Goal: Use online tool/utility: Utilize a website feature to perform a specific function

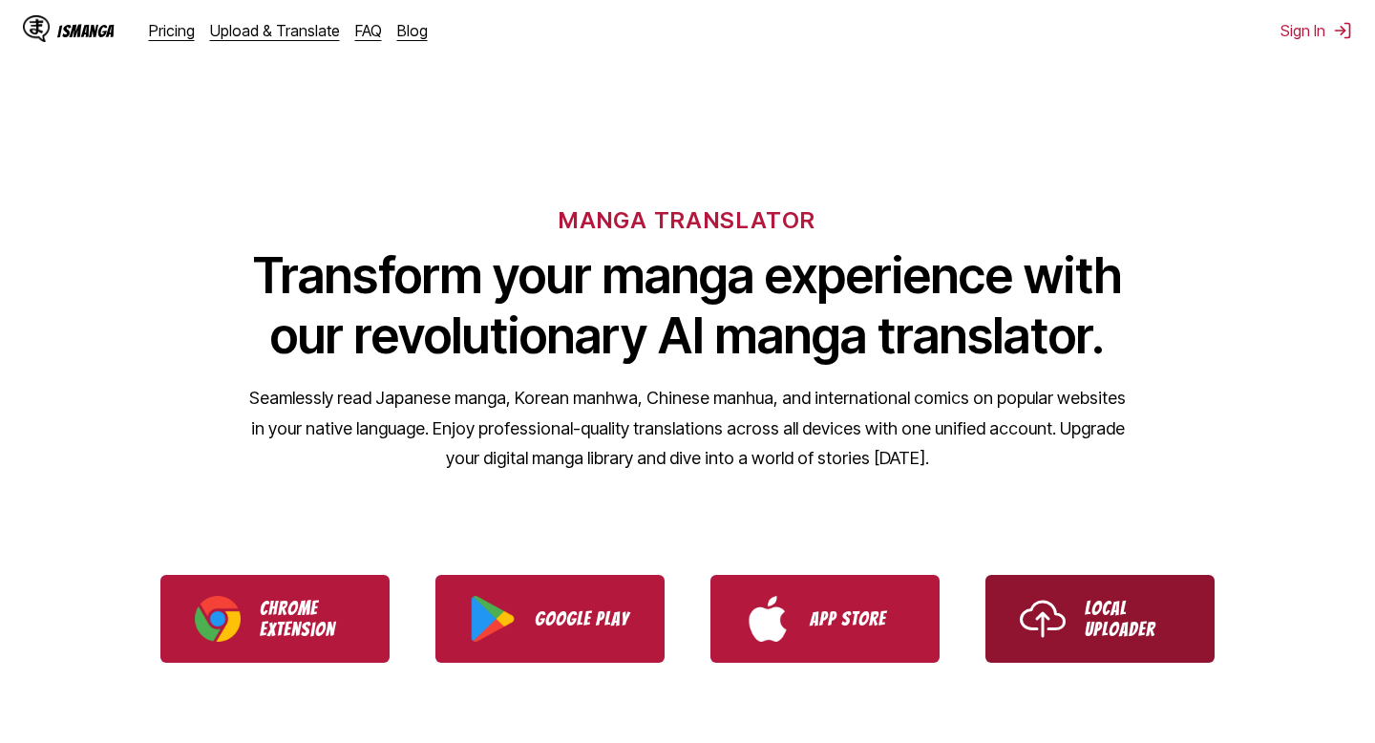
click at [1082, 609] on link "Local Uploader" at bounding box center [1099, 619] width 229 height 88
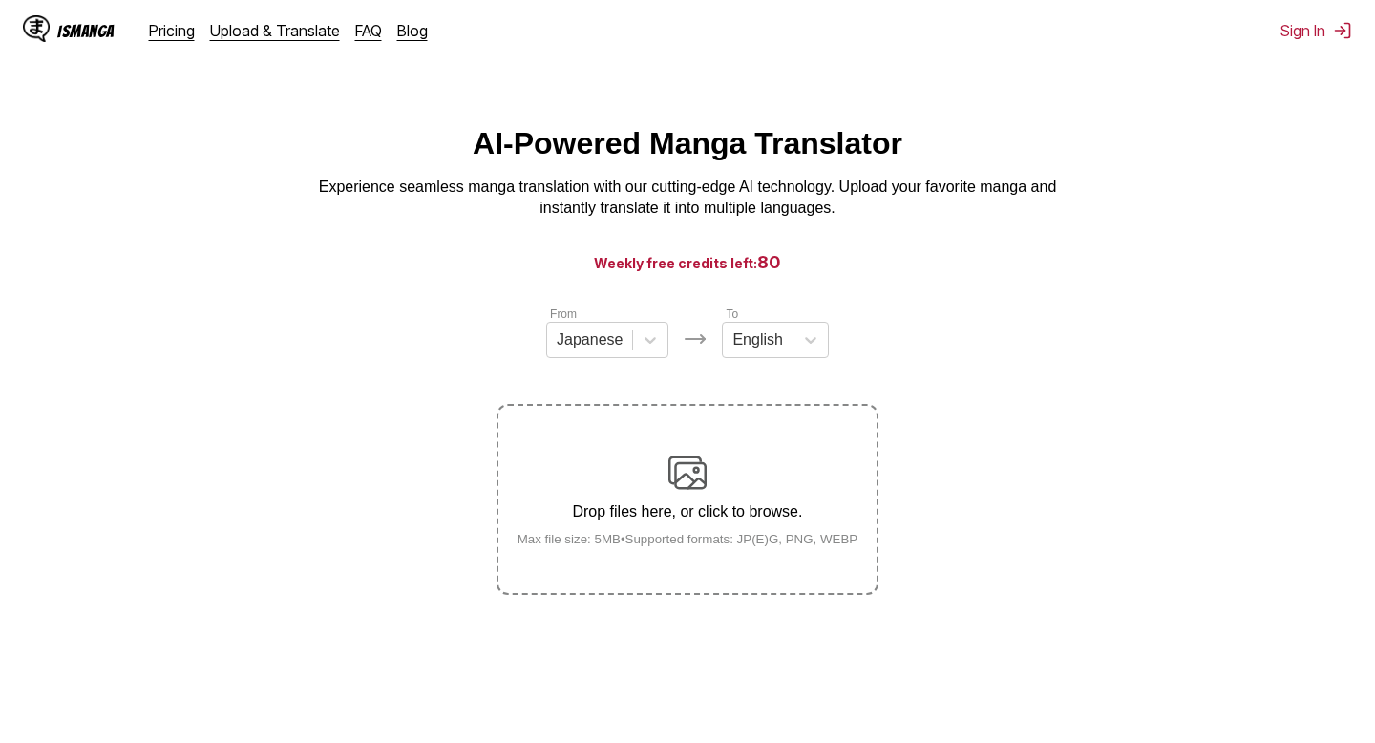
click at [674, 470] on img at bounding box center [687, 472] width 38 height 38
click at [0, 0] on input "Drop files here, or click to browse. Max file size: 5MB • Supported formats: JP…" at bounding box center [0, 0] width 0 height 0
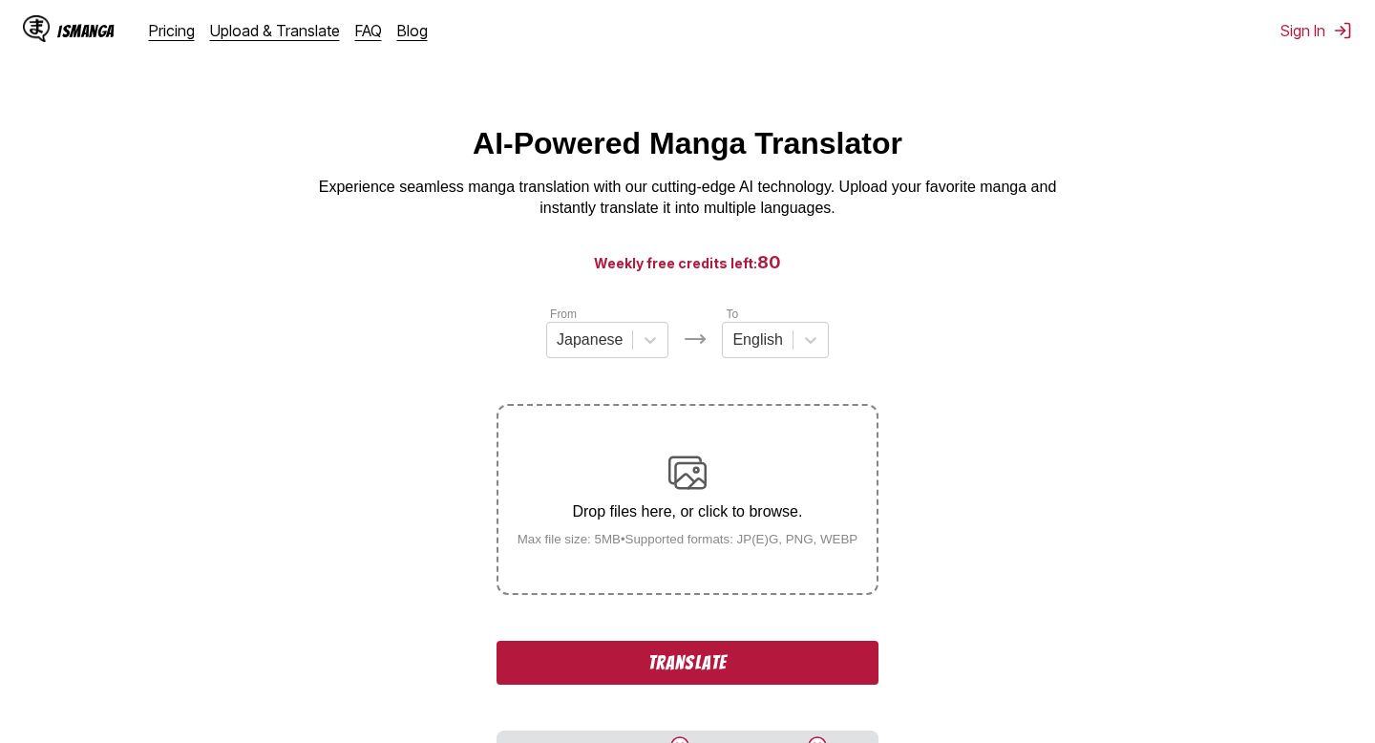
click at [832, 685] on button "Translate" at bounding box center [687, 663] width 382 height 44
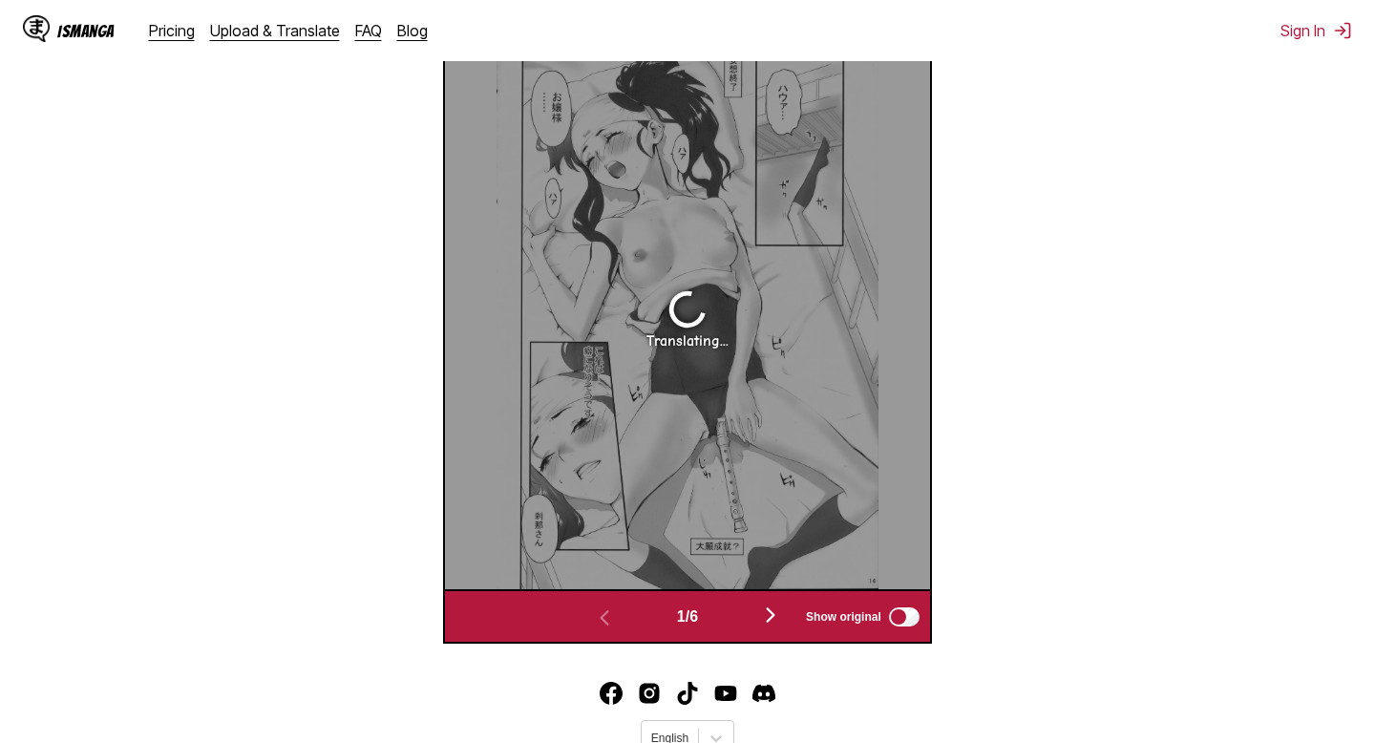
scroll to position [717, 0]
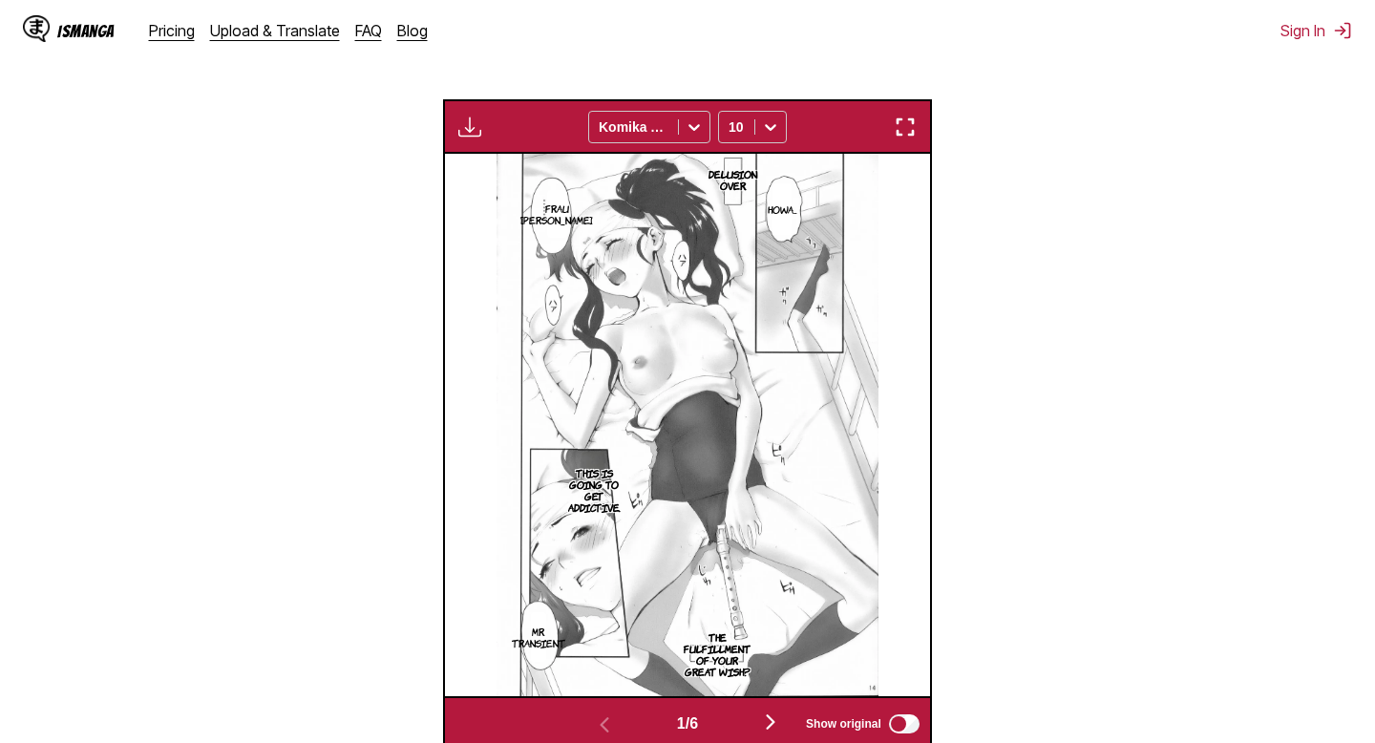
click at [897, 138] on img "button" at bounding box center [905, 127] width 23 height 23
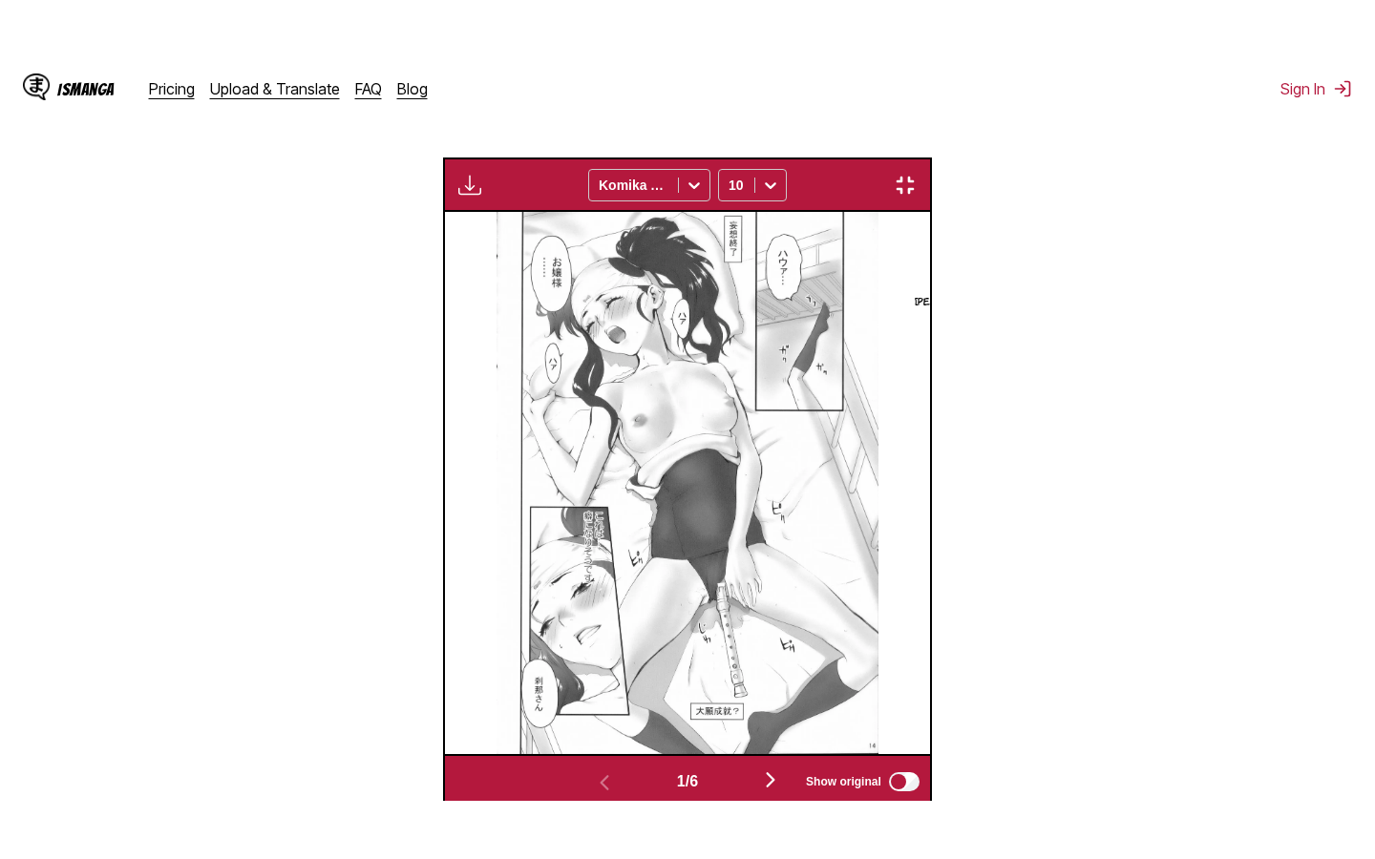
scroll to position [218, 0]
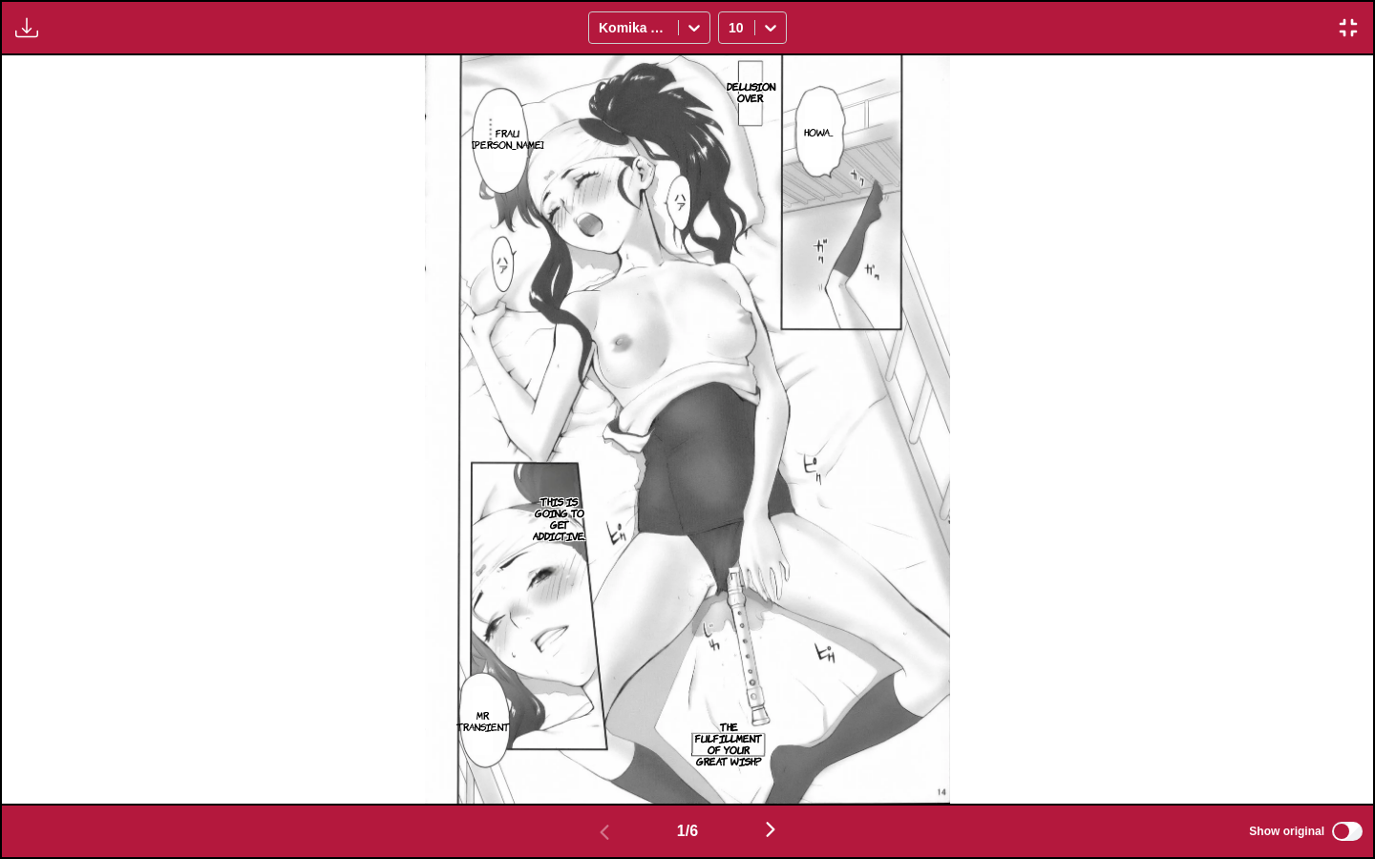
click at [781, 742] on img "button" at bounding box center [770, 829] width 23 height 23
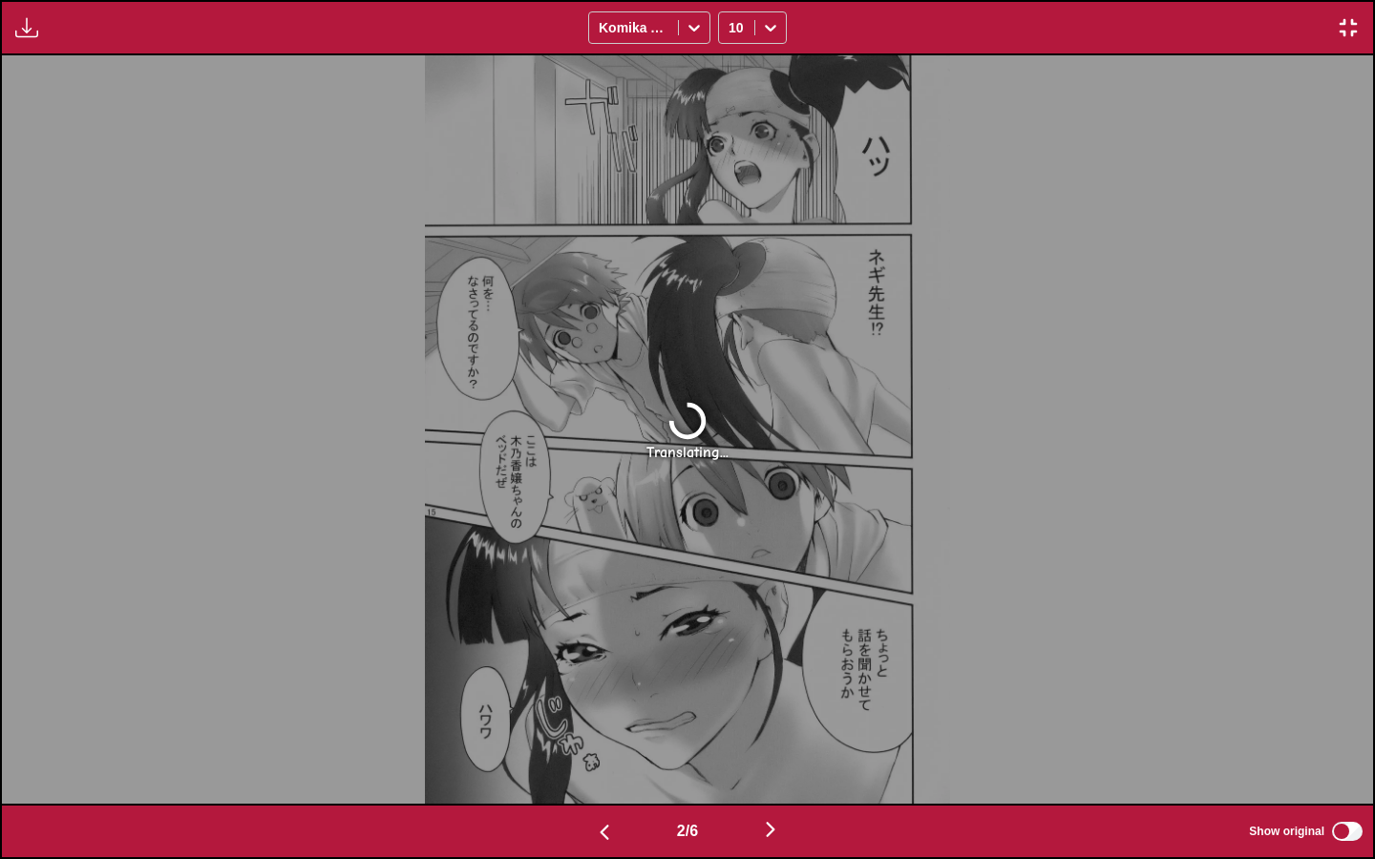
click at [598, 742] on img "button" at bounding box center [604, 832] width 23 height 23
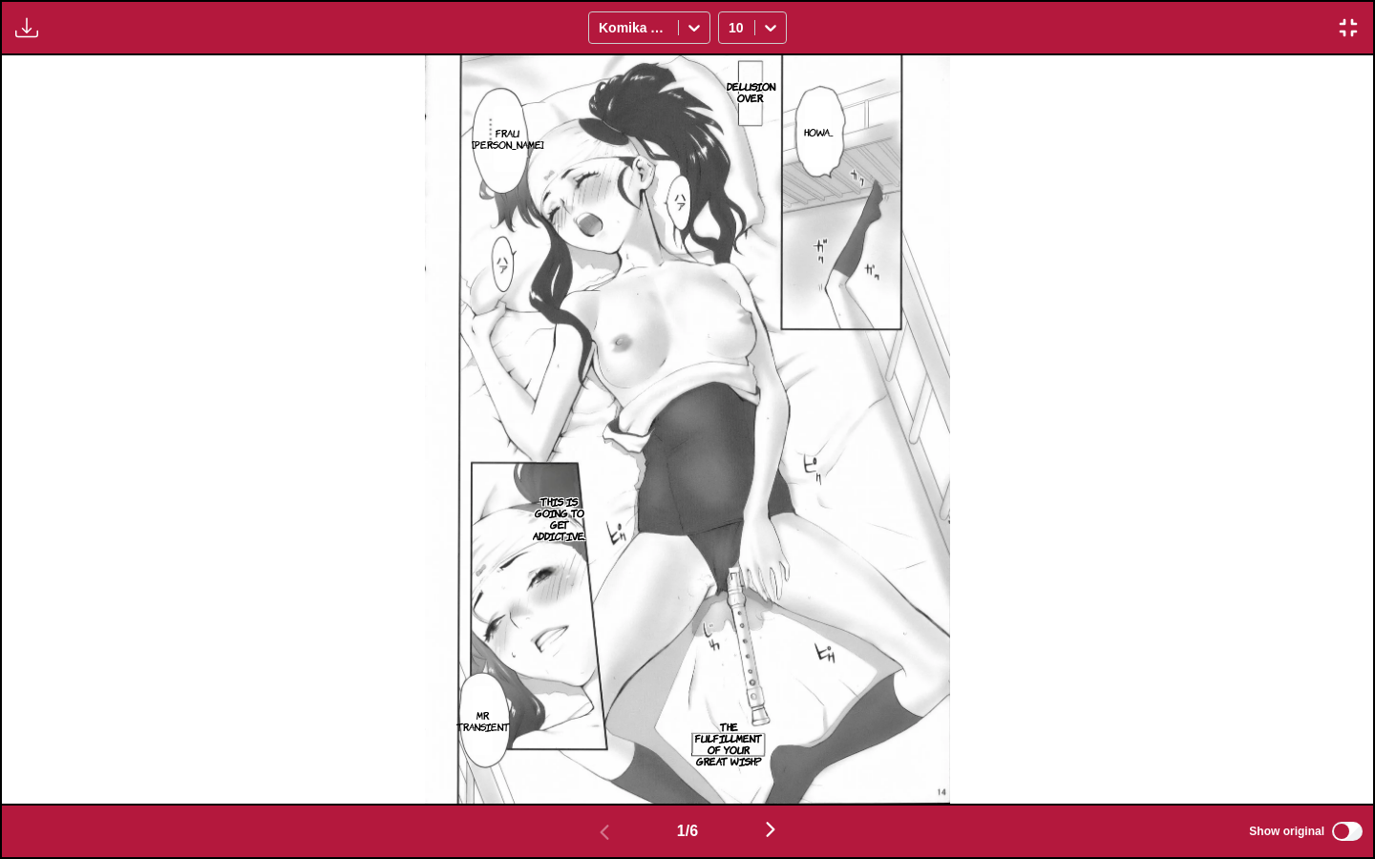
click at [1341, 26] on img "button" at bounding box center [1348, 27] width 23 height 23
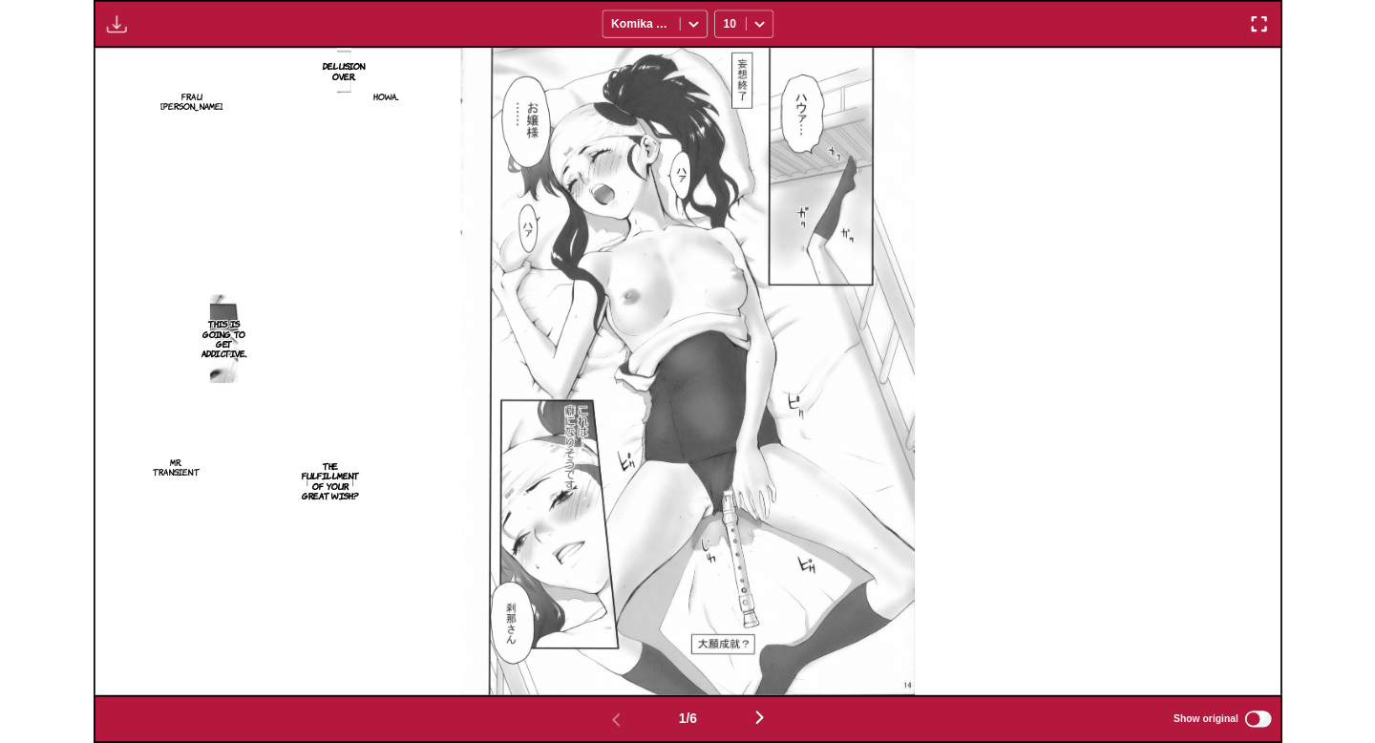
scroll to position [590, 0]
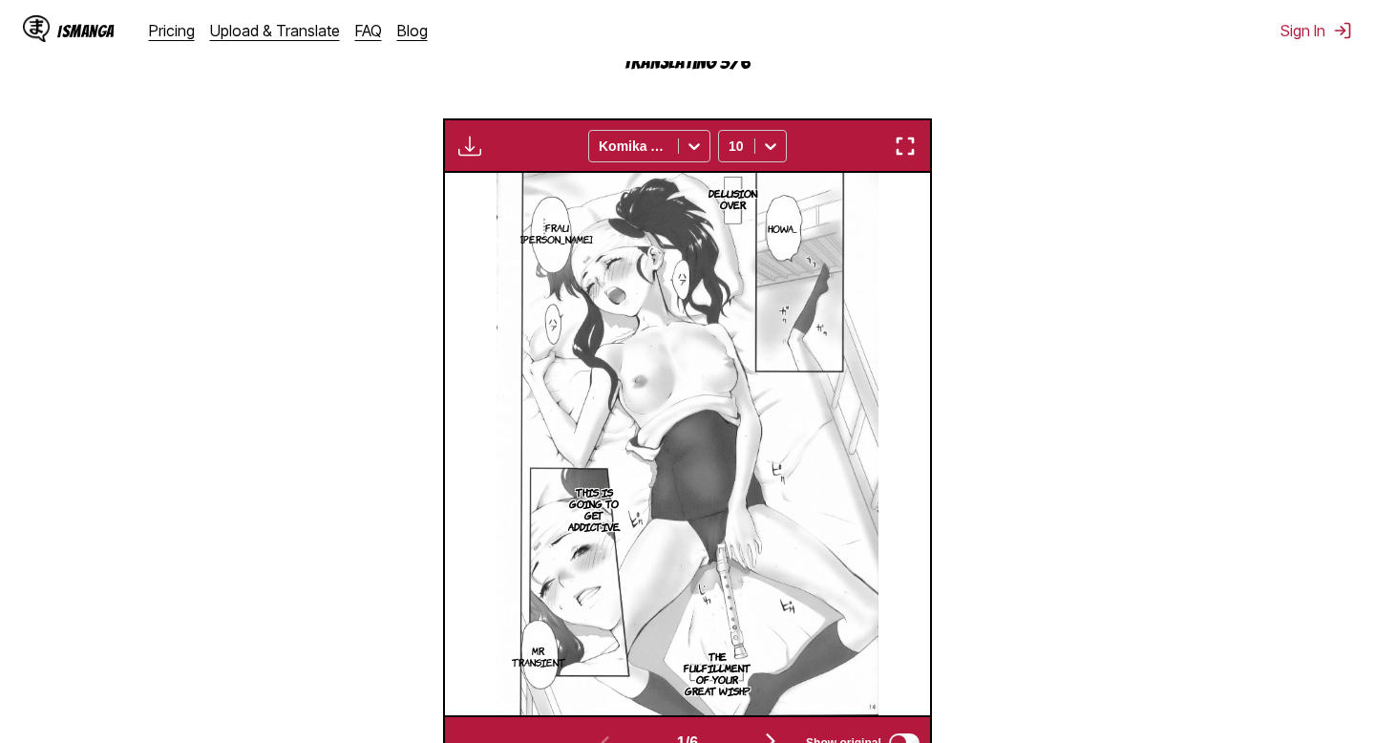
click at [897, 158] on img "button" at bounding box center [905, 146] width 23 height 23
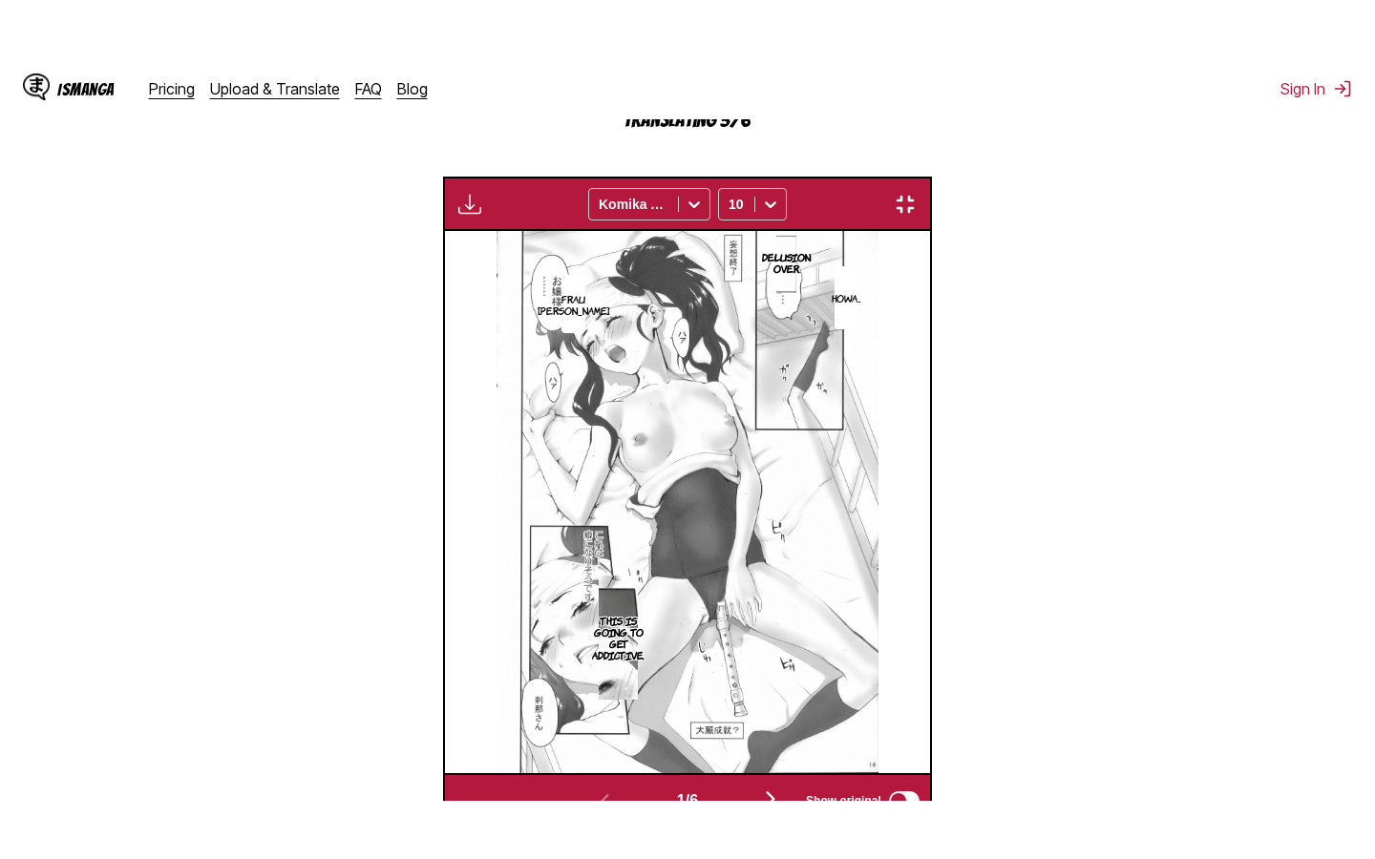
scroll to position [218, 0]
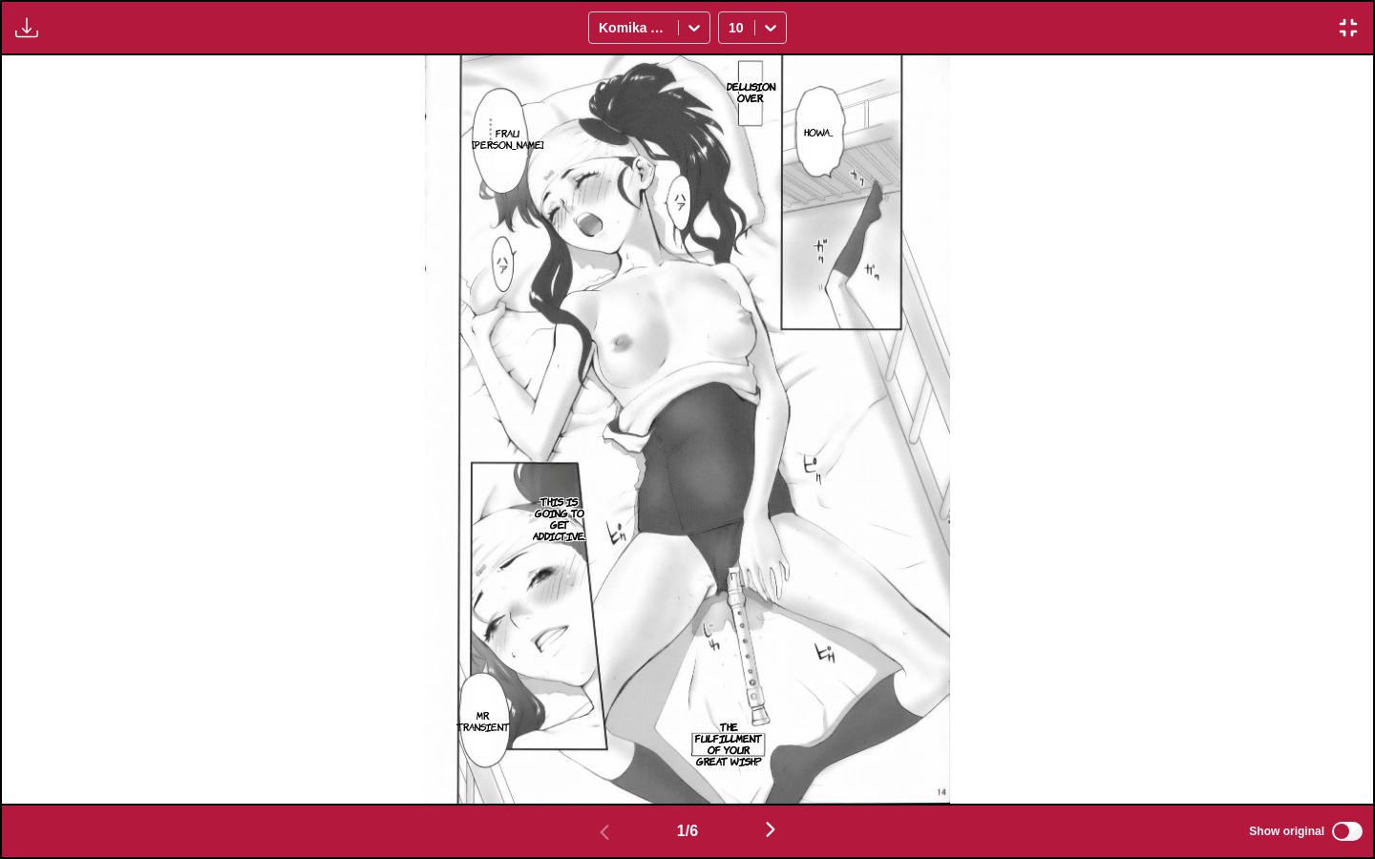
click at [776, 742] on img "button" at bounding box center [770, 829] width 23 height 23
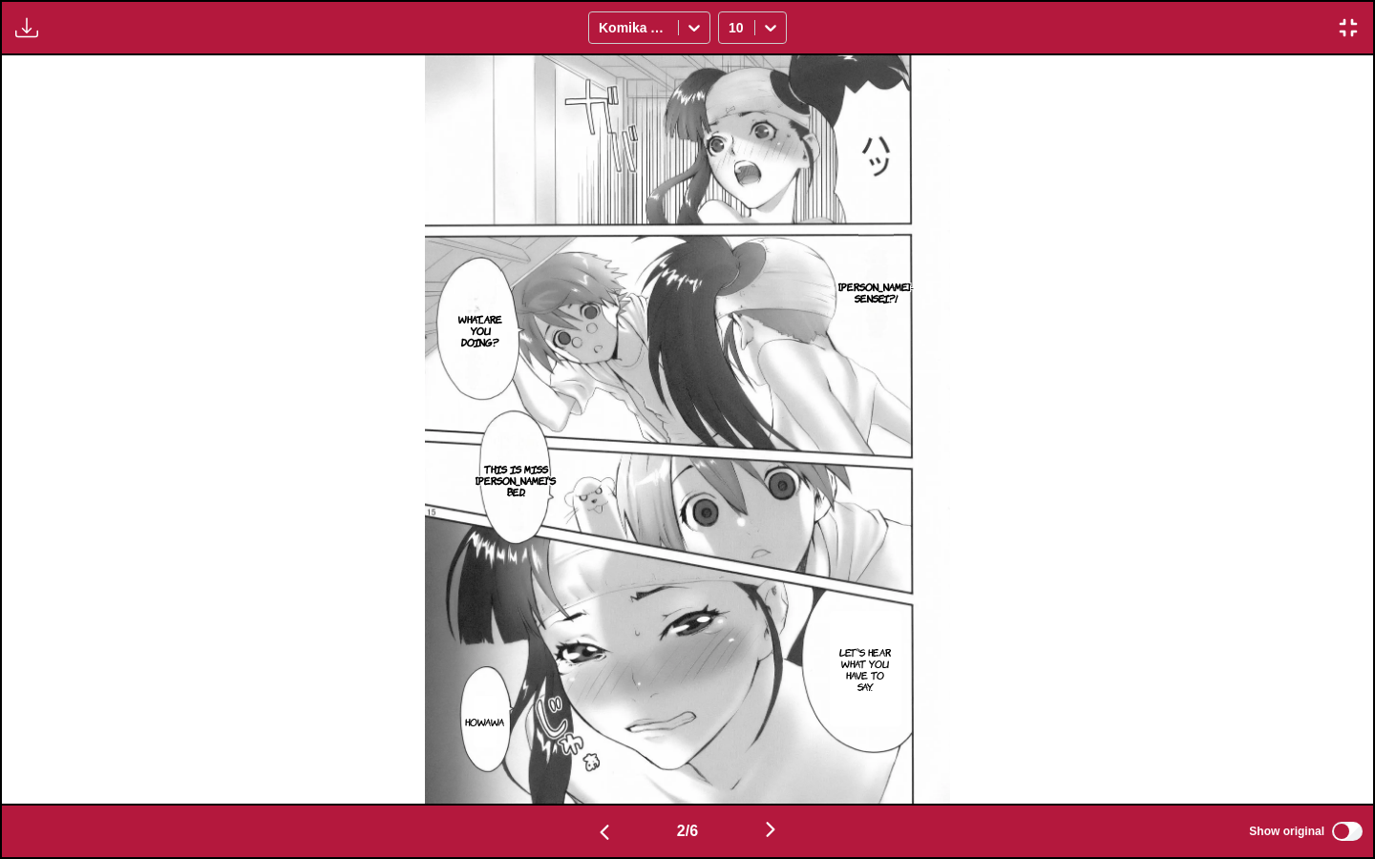
click at [767, 742] on img "button" at bounding box center [770, 829] width 23 height 23
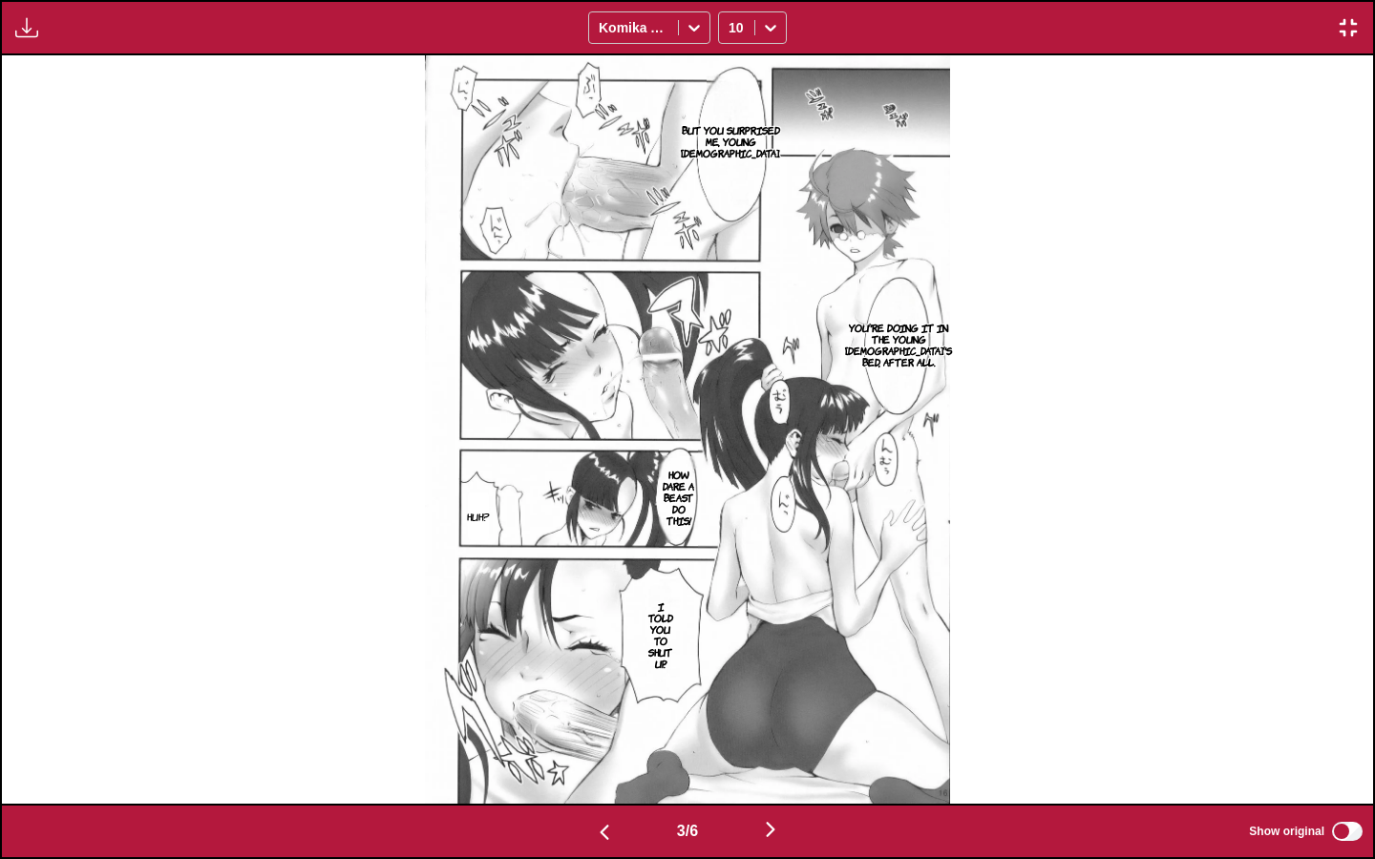
click at [767, 742] on img "button" at bounding box center [770, 829] width 23 height 23
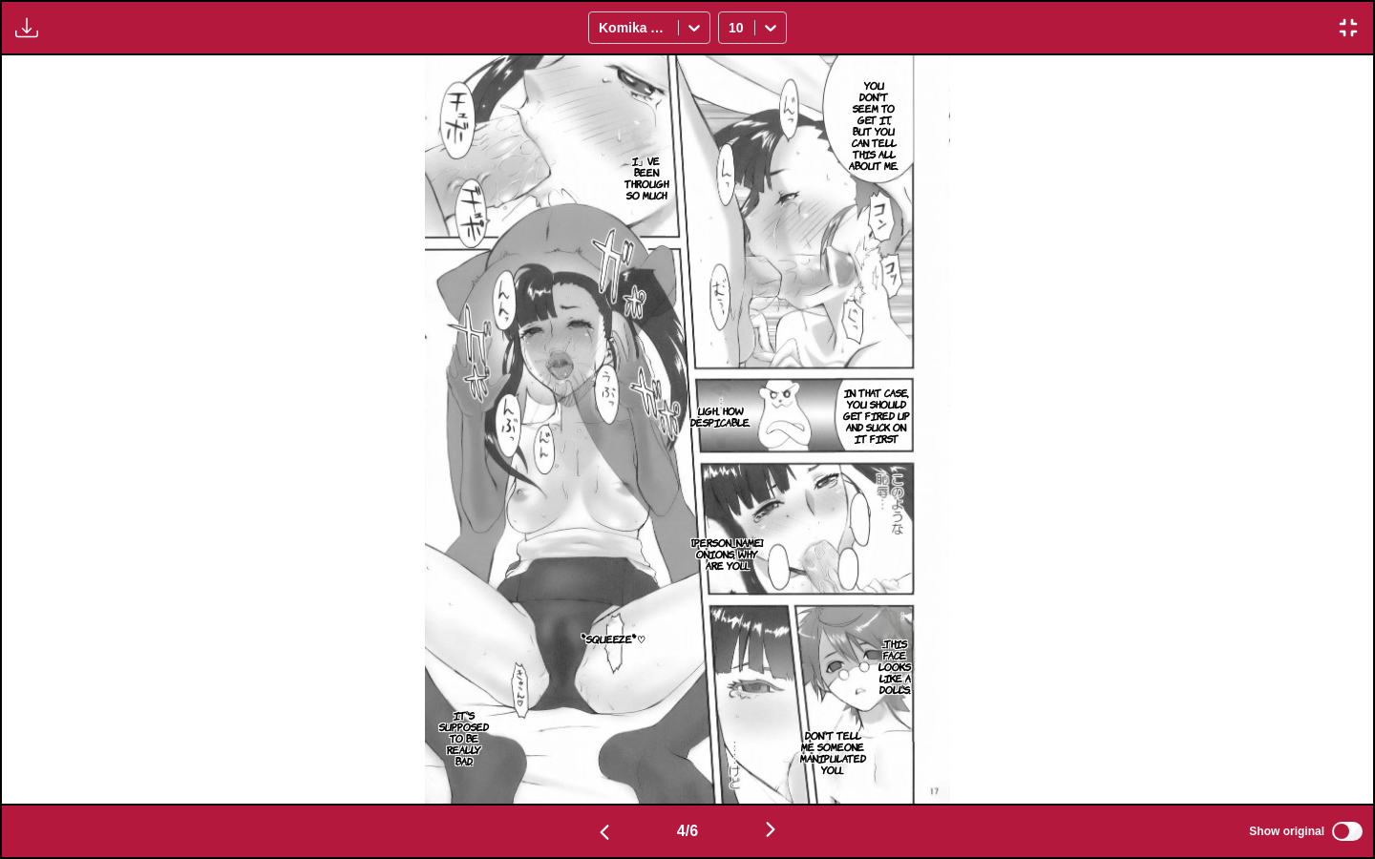
click at [598, 742] on img "button" at bounding box center [604, 832] width 23 height 23
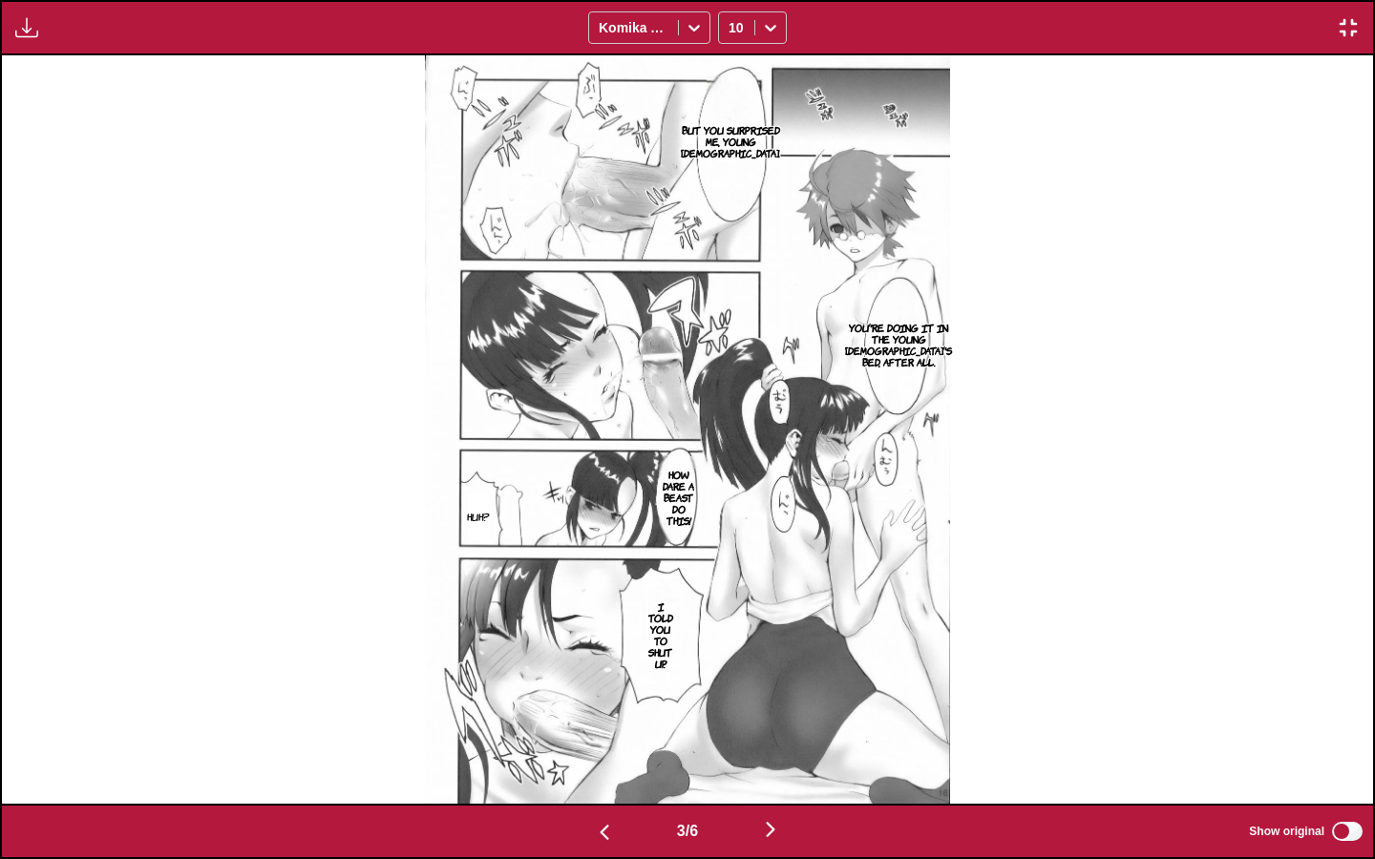
click at [766, 742] on img "button" at bounding box center [770, 829] width 23 height 23
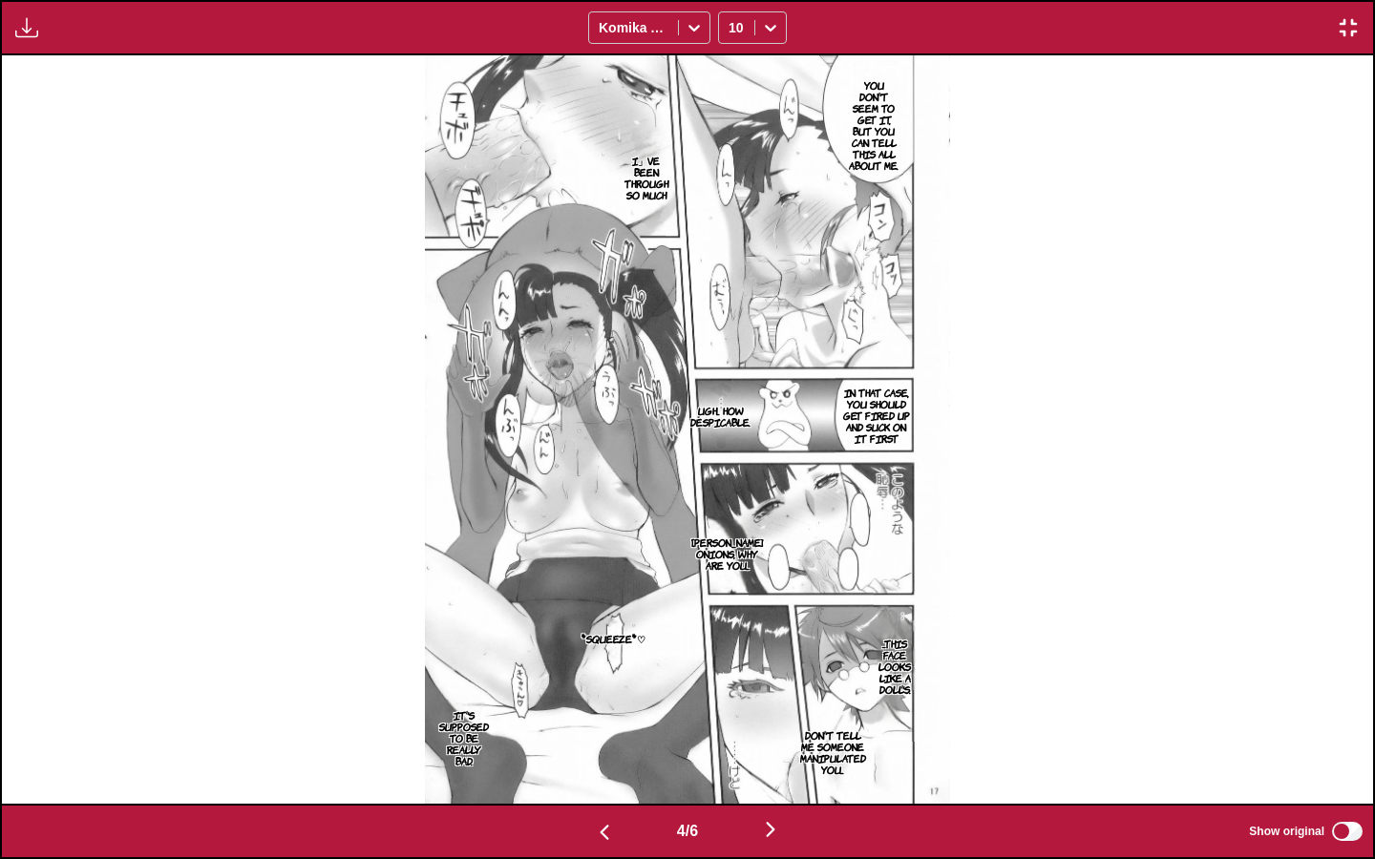
click at [775, 742] on img "button" at bounding box center [770, 829] width 23 height 23
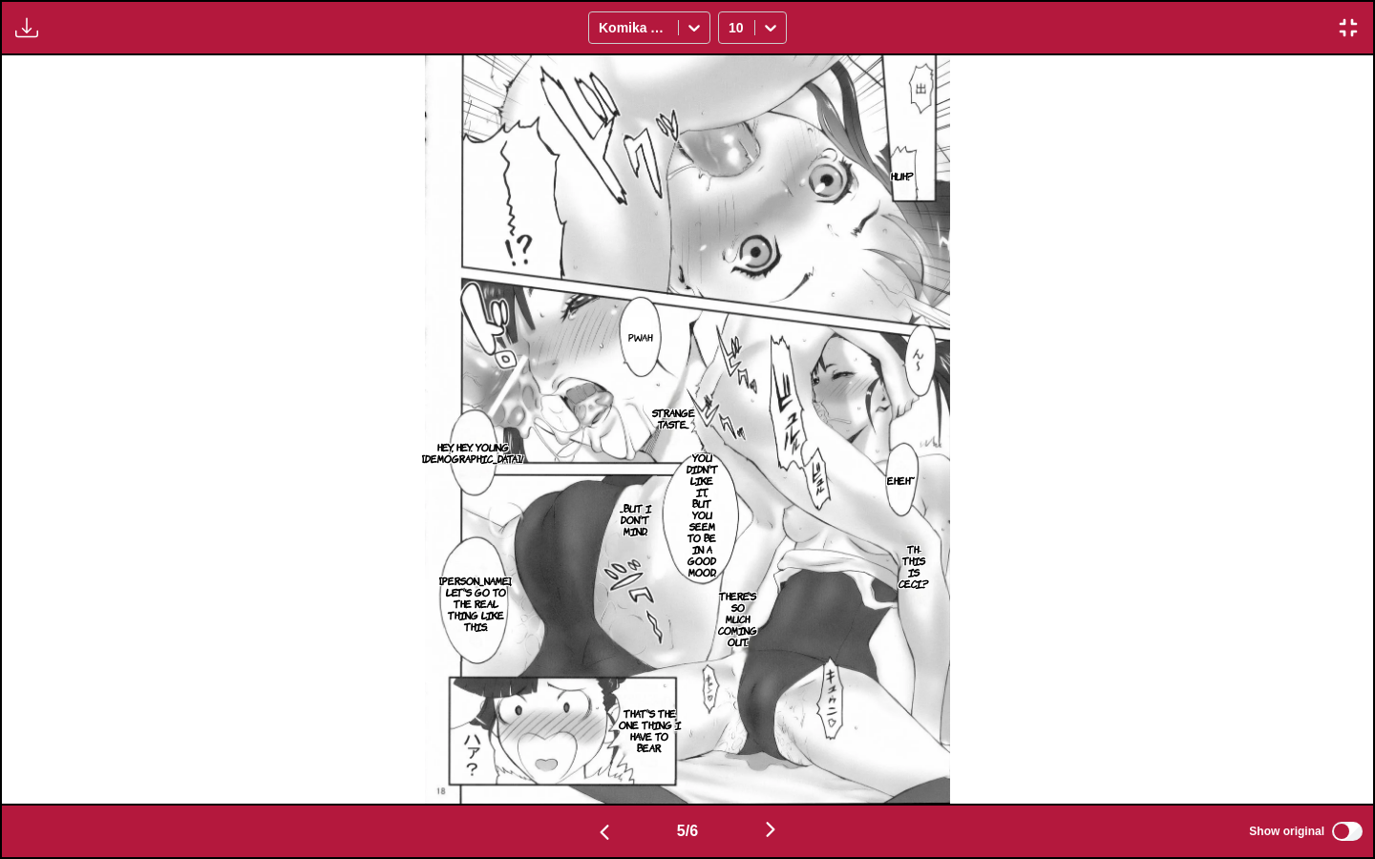
click at [775, 742] on img "button" at bounding box center [770, 829] width 23 height 23
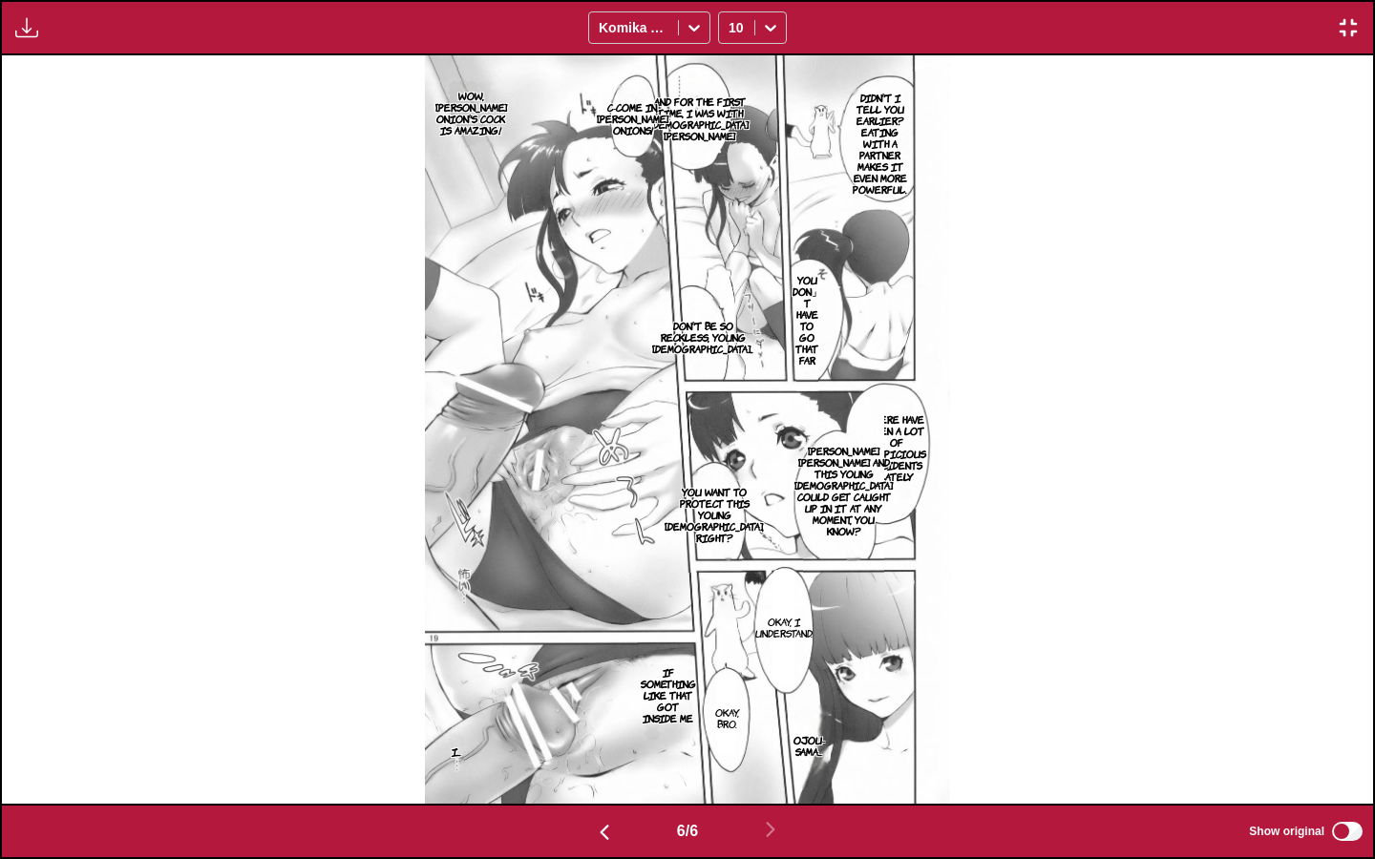
click at [1346, 27] on img "button" at bounding box center [1348, 27] width 23 height 23
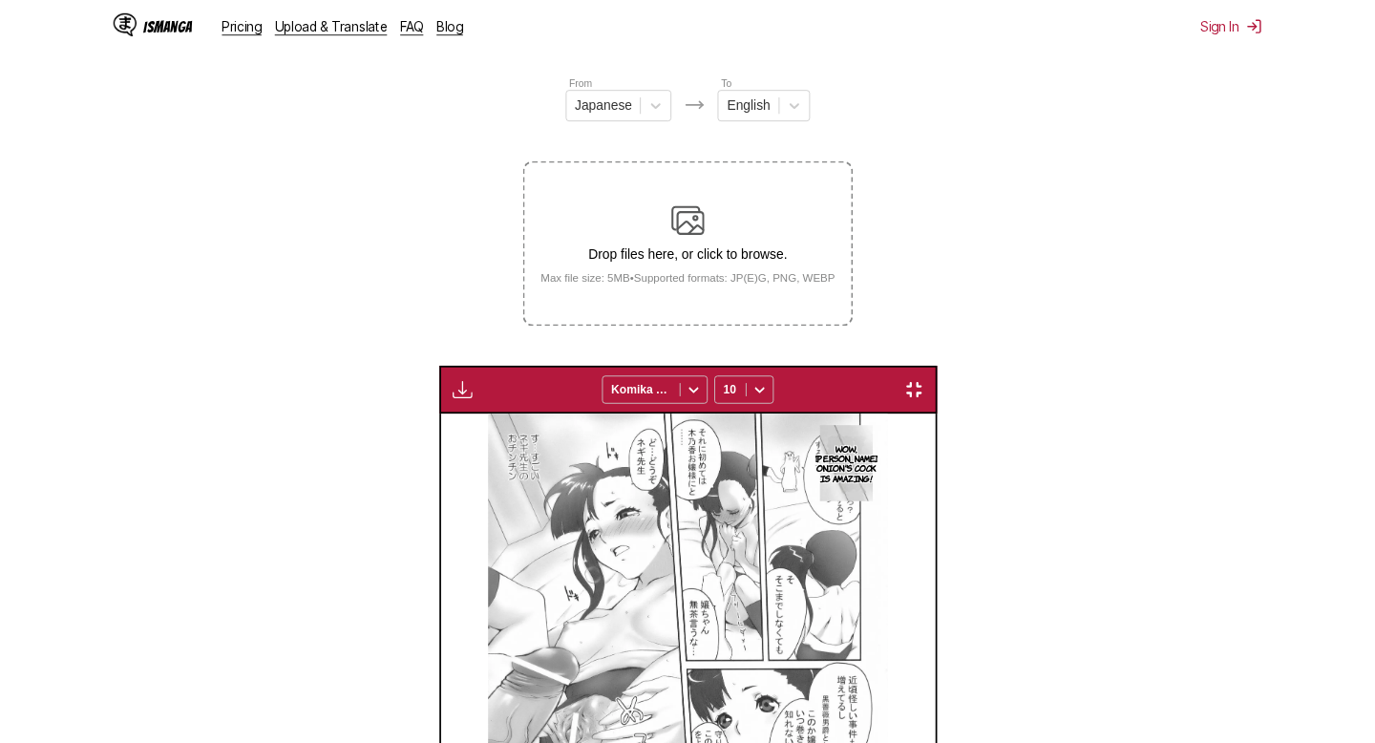
scroll to position [522, 0]
